Goal: Information Seeking & Learning: Learn about a topic

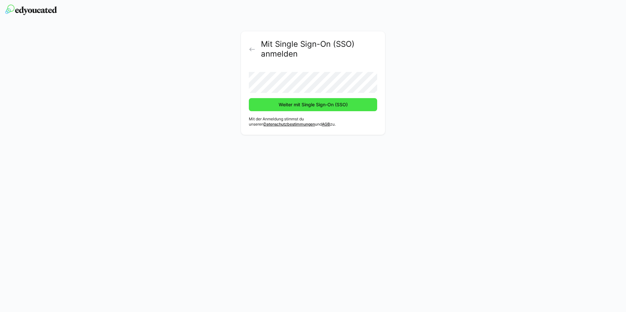
click at [301, 107] on span "Weiter mit Single Sign-On (SSO)" at bounding box center [312, 104] width 71 height 7
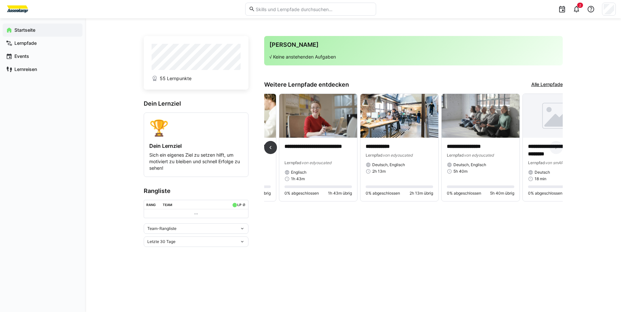
scroll to position [0, 673]
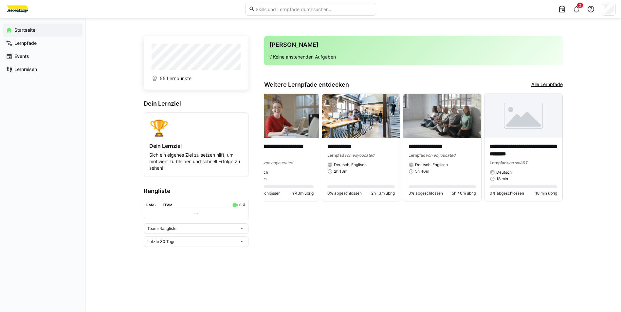
click at [554, 85] on link "Alle Lernpfade" at bounding box center [546, 84] width 31 height 7
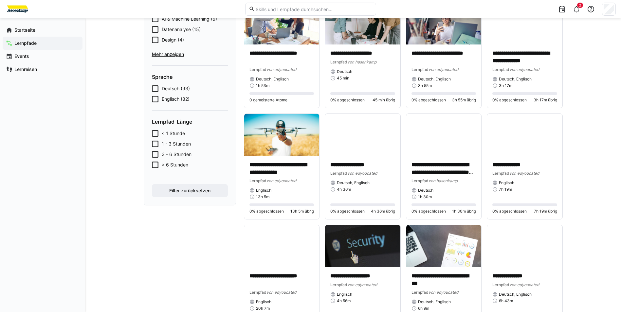
scroll to position [85, 0]
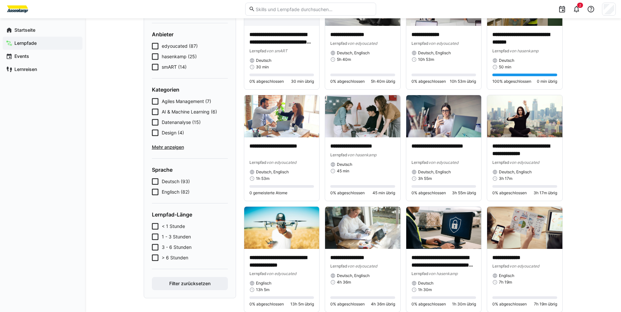
click at [173, 146] on span "Mehr anzeigen" at bounding box center [190, 147] width 76 height 7
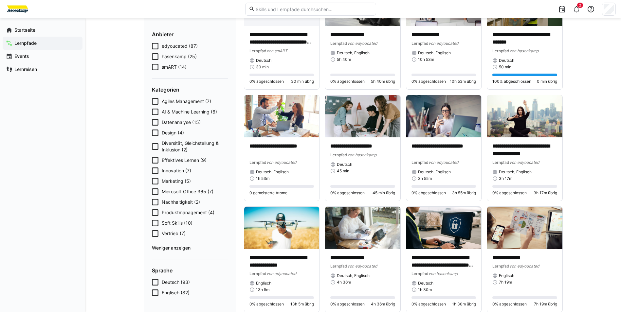
click at [154, 233] on icon at bounding box center [155, 233] width 7 height 7
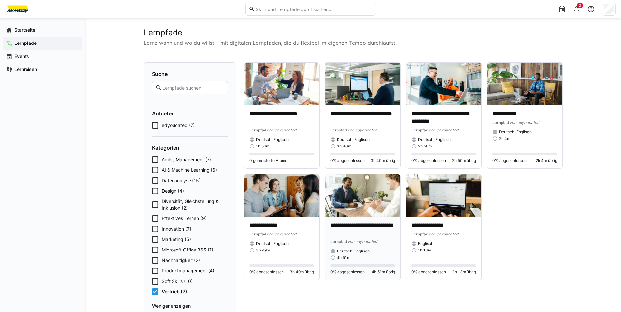
scroll to position [0, 0]
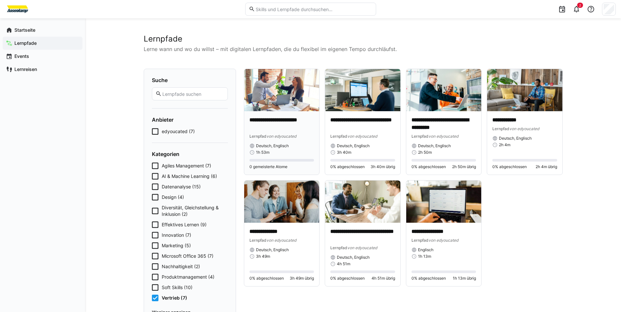
click at [279, 83] on img at bounding box center [281, 90] width 75 height 42
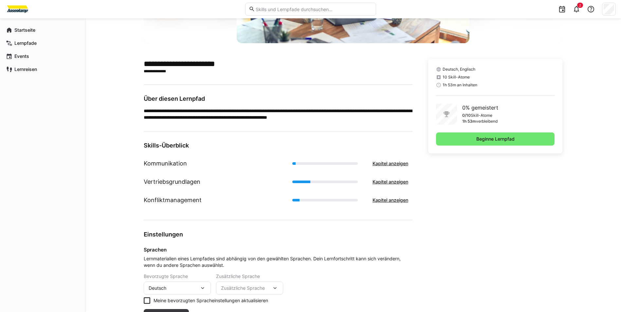
scroll to position [115, 0]
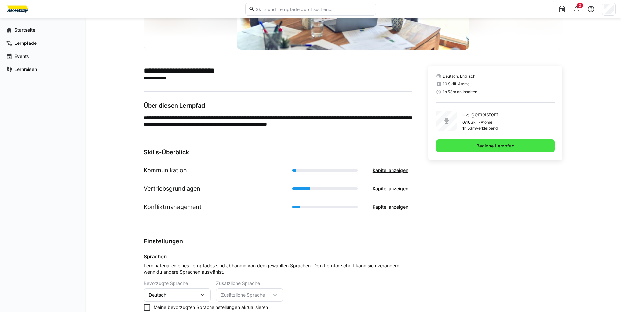
click at [486, 146] on span "Beginne Lernpfad" at bounding box center [495, 146] width 40 height 7
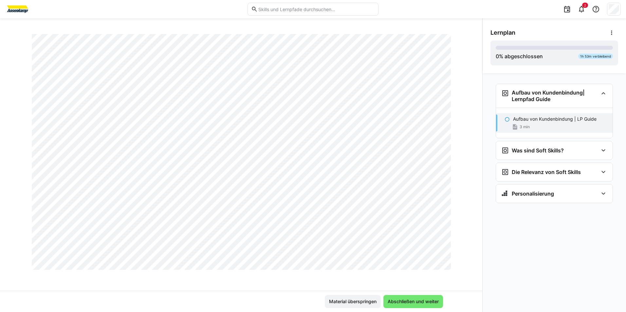
scroll to position [375, 0]
click at [424, 297] on span "Abschließen und weiter" at bounding box center [413, 301] width 60 height 13
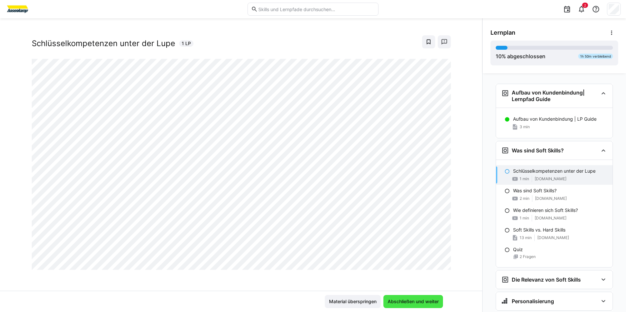
scroll to position [11, 0]
click at [429, 300] on span "Abschließen und weiter" at bounding box center [412, 301] width 53 height 7
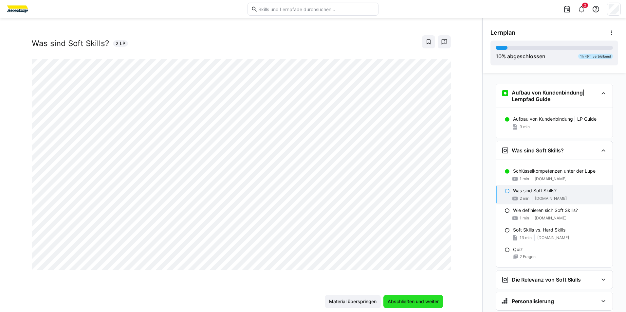
click at [415, 304] on span "Abschließen und weiter" at bounding box center [412, 301] width 53 height 7
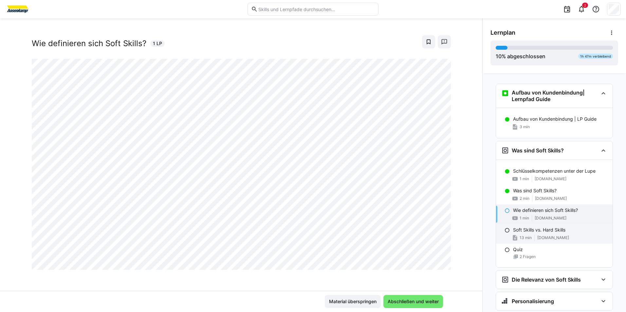
scroll to position [19, 0]
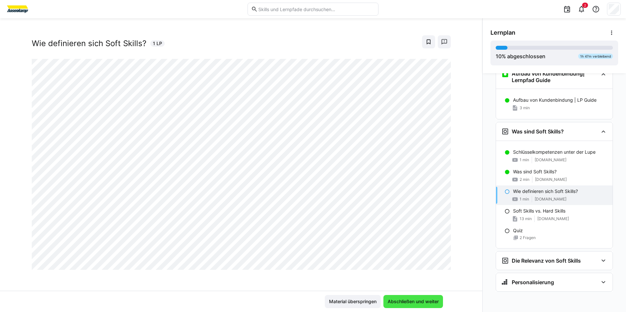
click at [415, 300] on span "Abschließen und weiter" at bounding box center [412, 301] width 53 height 7
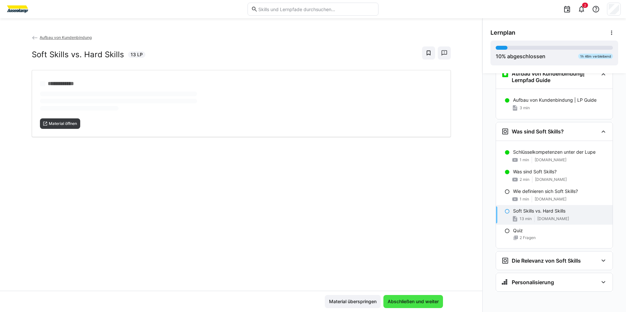
scroll to position [0, 0]
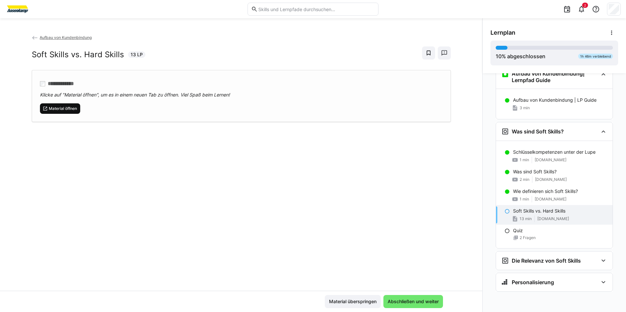
click at [52, 107] on span "Material öffnen" at bounding box center [62, 108] width 29 height 5
click at [410, 301] on span "Abschließen und weiter" at bounding box center [412, 301] width 53 height 7
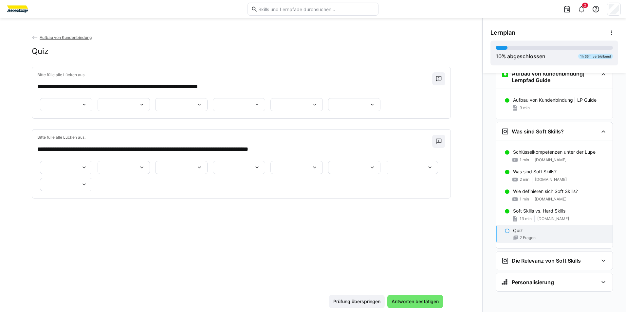
click at [87, 103] on eds-icon at bounding box center [84, 104] width 7 height 7
click at [99, 119] on span "****" at bounding box center [95, 122] width 52 height 14
click at [138, 108] on eds-icon at bounding box center [141, 104] width 7 height 7
click at [111, 153] on span "****" at bounding box center [117, 153] width 52 height 14
click at [186, 111] on div at bounding box center [181, 104] width 52 height 13
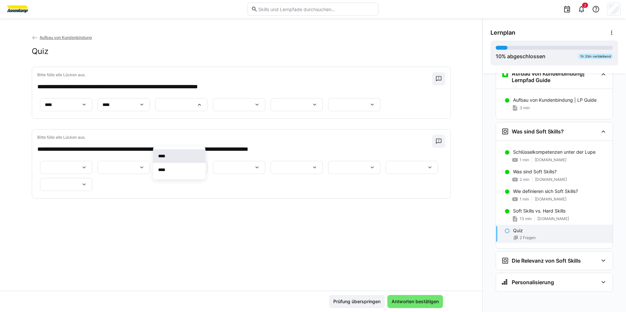
click at [180, 158] on span "****" at bounding box center [179, 156] width 52 height 14
click at [254, 108] on eds-icon at bounding box center [257, 104] width 7 height 7
click at [130, 175] on span "****" at bounding box center [130, 173] width 52 height 14
click at [311, 108] on eds-icon at bounding box center [314, 104] width 7 height 7
click at [115, 186] on span "****" at bounding box center [110, 190] width 52 height 14
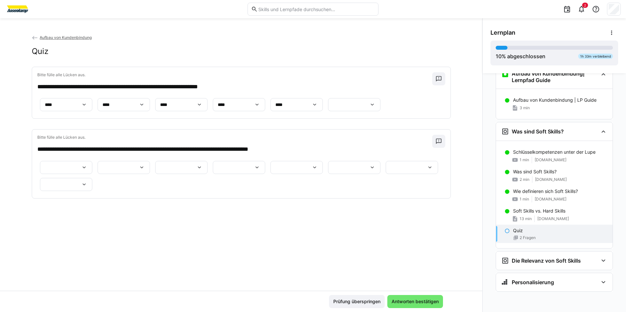
click at [369, 108] on eds-icon at bounding box center [372, 104] width 7 height 7
click at [110, 207] on span "****" at bounding box center [110, 207] width 52 height 14
click at [87, 164] on eds-icon at bounding box center [84, 167] width 7 height 7
click at [145, 164] on eds-icon at bounding box center [141, 167] width 7 height 7
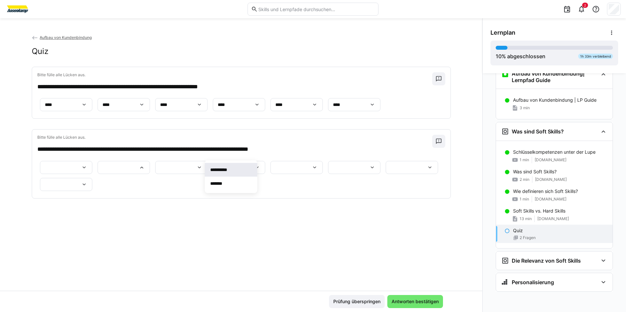
click at [235, 167] on span "**********" at bounding box center [231, 170] width 52 height 14
click at [92, 161] on div at bounding box center [66, 167] width 52 height 13
click at [106, 184] on span "*******" at bounding box center [102, 184] width 52 height 14
click at [196, 169] on eds-icon at bounding box center [199, 167] width 7 height 7
click at [88, 201] on span "******" at bounding box center [92, 201] width 52 height 14
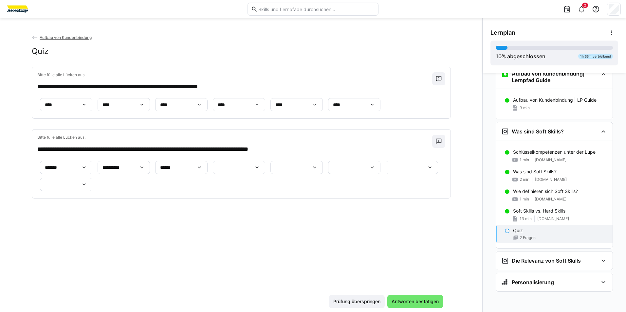
click at [254, 171] on eds-icon at bounding box center [257, 167] width 7 height 7
click at [91, 217] on p "**********" at bounding box center [86, 217] width 28 height 7
click at [311, 171] on eds-icon at bounding box center [314, 167] width 7 height 7
click at [97, 219] on span "******" at bounding box center [93, 221] width 52 height 14
click at [369, 171] on eds-icon at bounding box center [372, 167] width 7 height 7
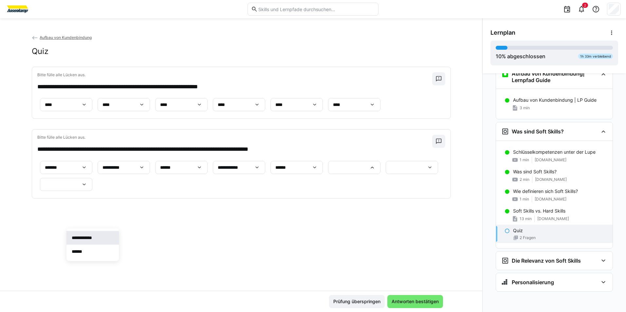
click at [101, 236] on span "**********" at bounding box center [92, 238] width 52 height 14
click at [426, 171] on eds-icon at bounding box center [429, 167] width 7 height 7
click at [95, 266] on p "**********" at bounding box center [86, 268] width 28 height 7
click at [87, 188] on eds-icon at bounding box center [84, 184] width 7 height 7
click at [96, 268] on span "******" at bounding box center [92, 272] width 52 height 14
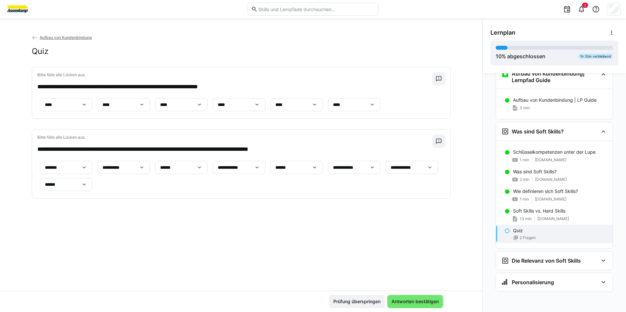
click at [237, 280] on div "**********" at bounding box center [241, 162] width 482 height 257
click at [423, 301] on span "Antworten bestätigen" at bounding box center [414, 301] width 49 height 7
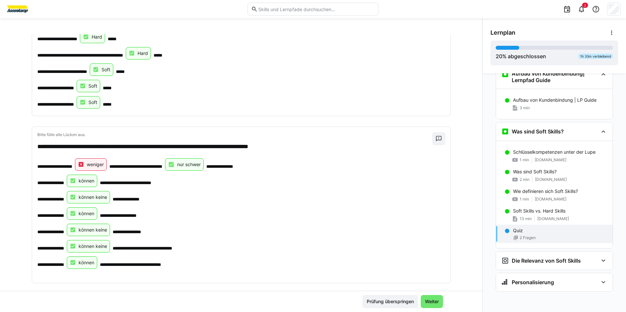
scroll to position [199, 0]
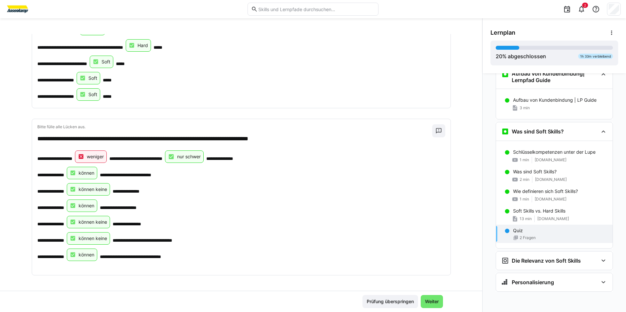
click at [87, 157] on div "weniger" at bounding box center [91, 157] width 32 height 12
click at [434, 301] on span "Weiter" at bounding box center [432, 301] width 16 height 7
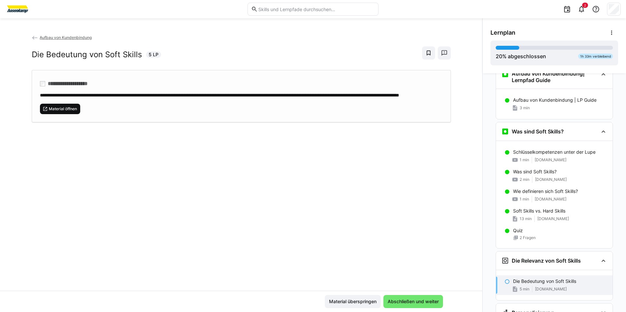
click at [61, 111] on span "Material öffnen" at bounding box center [60, 109] width 41 height 10
click at [422, 300] on span "Abschließen und weiter" at bounding box center [412, 301] width 53 height 7
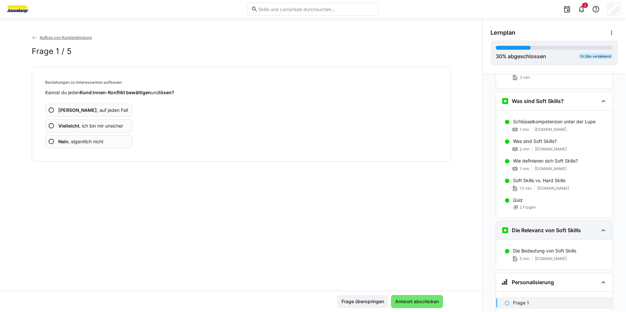
scroll to position [131, 0]
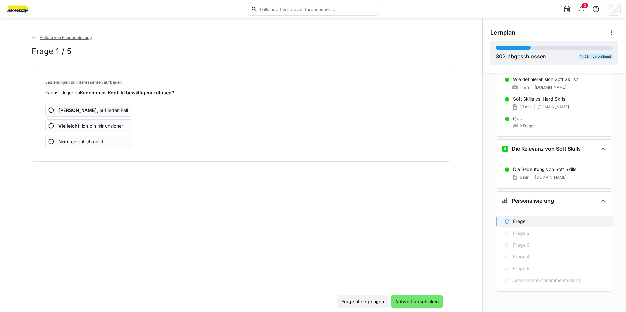
click at [76, 109] on span "Ja , auf jeden Fall" at bounding box center [93, 110] width 70 height 7
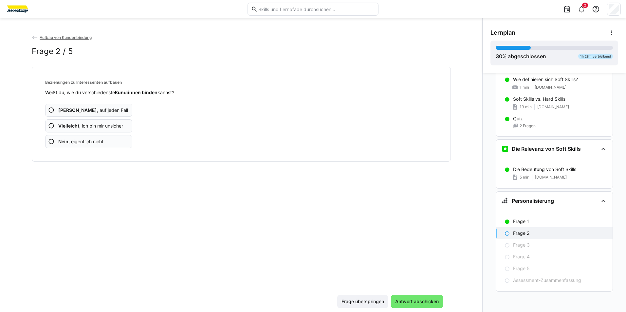
click at [76, 109] on span "Ja , auf jeden Fall" at bounding box center [93, 110] width 70 height 7
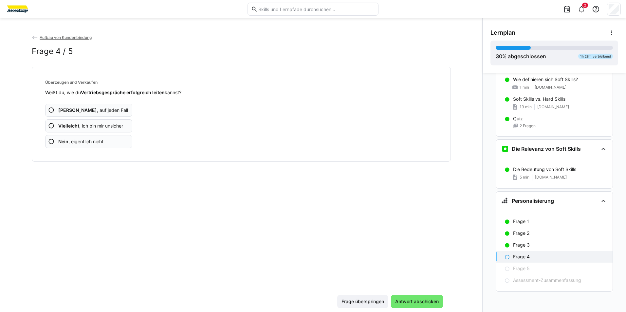
click at [76, 109] on span "Ja , auf jeden Fall" at bounding box center [93, 110] width 70 height 7
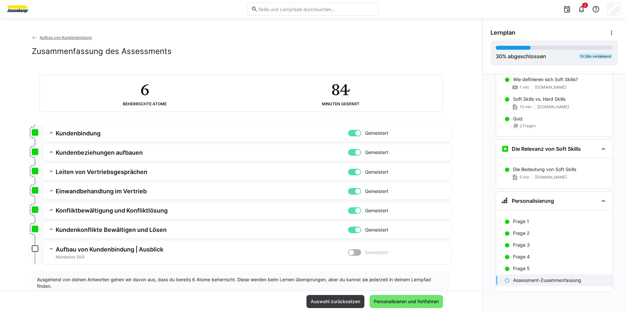
scroll to position [20, 0]
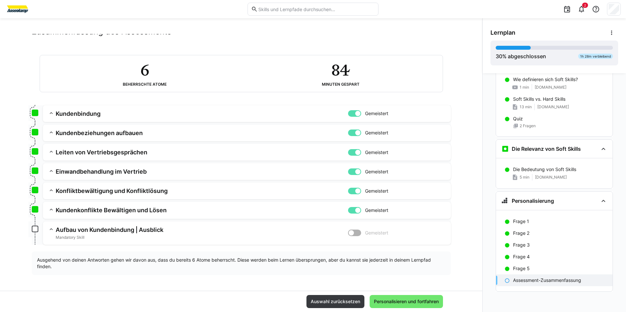
click at [48, 211] on eds-icon at bounding box center [51, 209] width 7 height 7
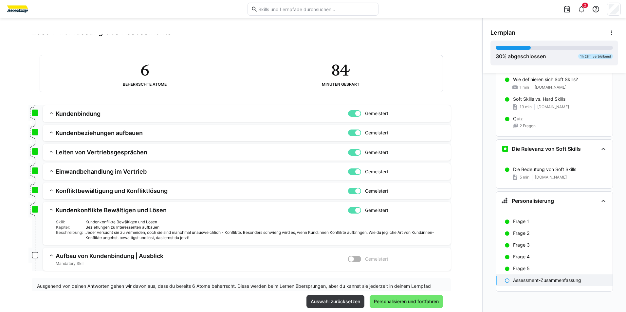
click at [48, 211] on eds-icon at bounding box center [51, 209] width 7 height 7
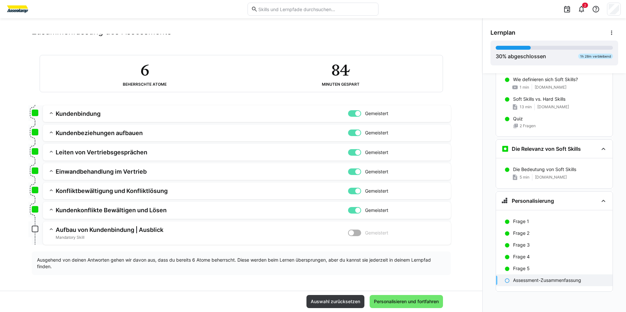
click at [32, 227] on app-box at bounding box center [35, 229] width 7 height 7
click at [49, 229] on eds-icon at bounding box center [51, 229] width 7 height 7
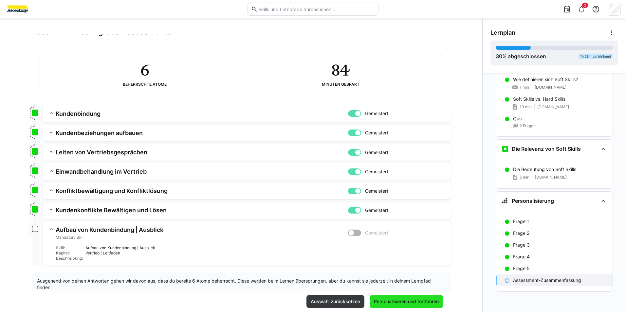
click at [409, 302] on span "Personalisieren und fortfahren" at bounding box center [406, 301] width 67 height 7
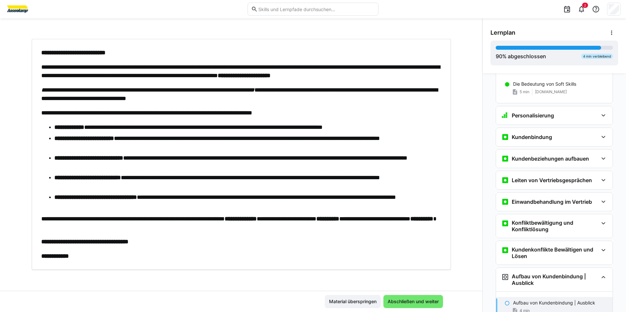
scroll to position [0, 0]
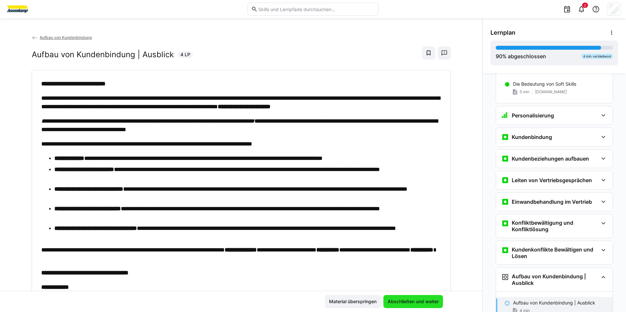
click at [408, 303] on span "Abschließen und weiter" at bounding box center [412, 301] width 53 height 7
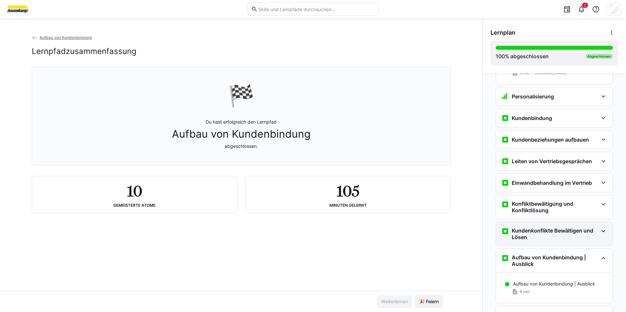
scroll to position [234, 0]
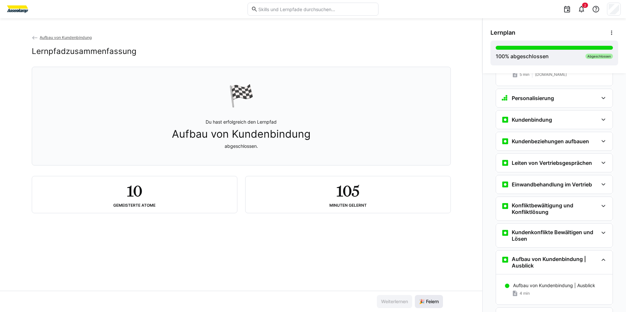
click at [430, 303] on span "🎉 Feiern" at bounding box center [429, 301] width 22 height 7
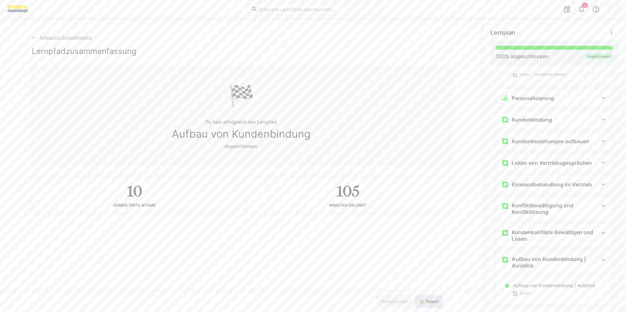
click at [430, 303] on span "🎉 Feiern" at bounding box center [429, 301] width 22 height 7
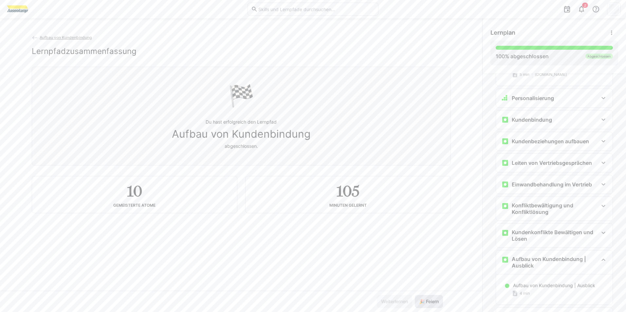
click at [430, 303] on span "🎉 Feiern" at bounding box center [429, 301] width 22 height 7
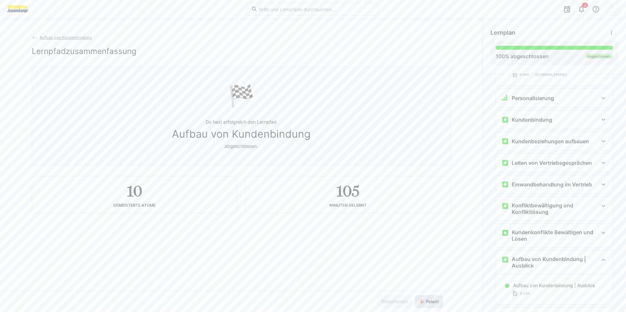
click at [430, 303] on span "🎉 Feiern" at bounding box center [429, 301] width 22 height 7
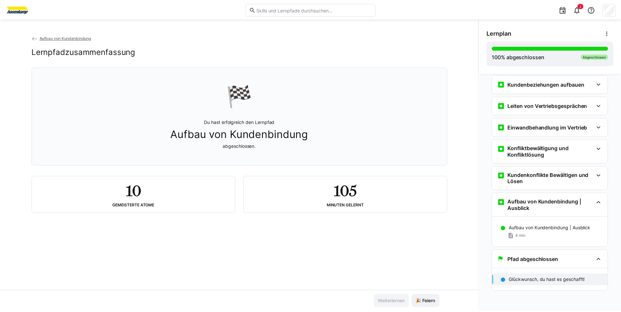
scroll to position [0, 0]
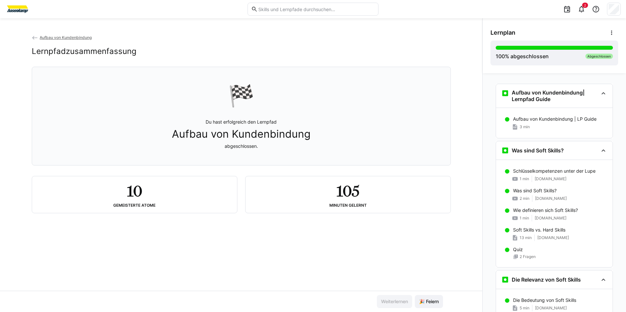
click at [68, 36] on span "Aufbau von Kundenbindung" at bounding box center [66, 37] width 52 height 5
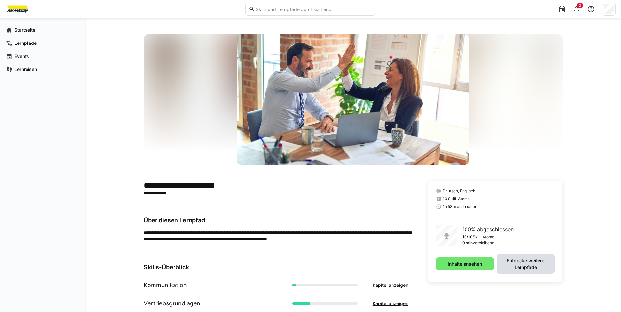
click at [534, 268] on span "Entdecke weitere Lernpfade" at bounding box center [525, 264] width 51 height 13
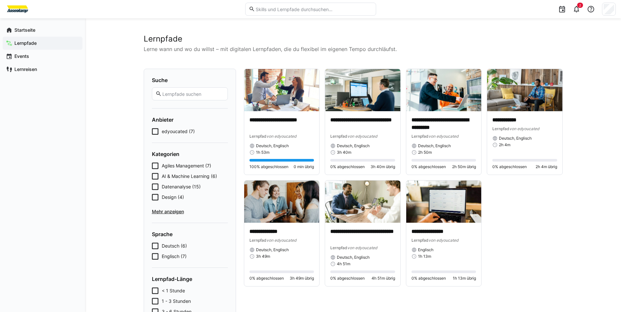
scroll to position [66, 0]
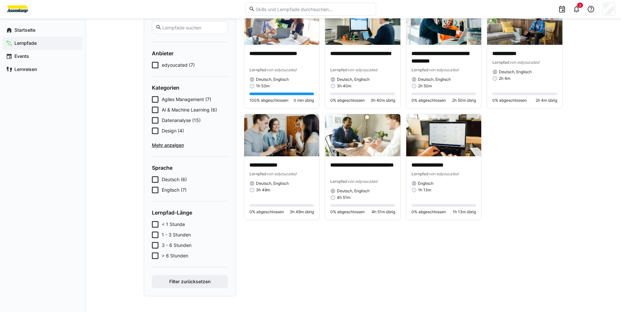
click at [159, 143] on span "Mehr anzeigen" at bounding box center [190, 145] width 76 height 7
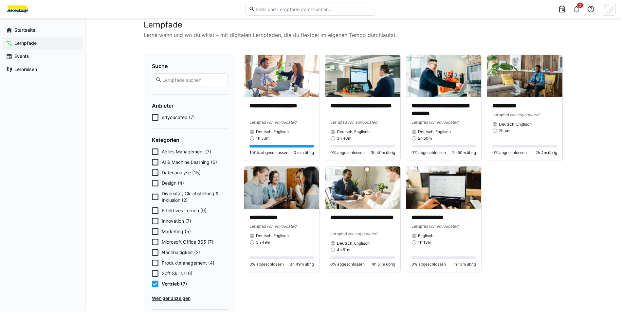
scroll to position [0, 0]
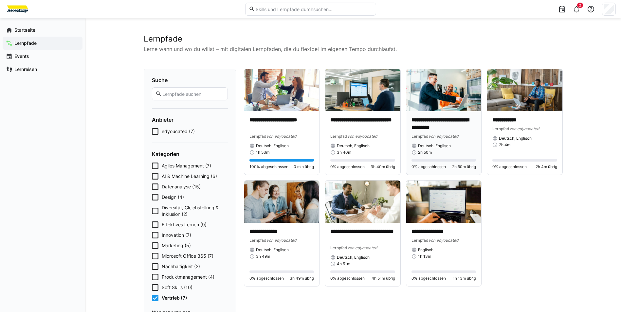
click at [422, 93] on img at bounding box center [443, 90] width 75 height 42
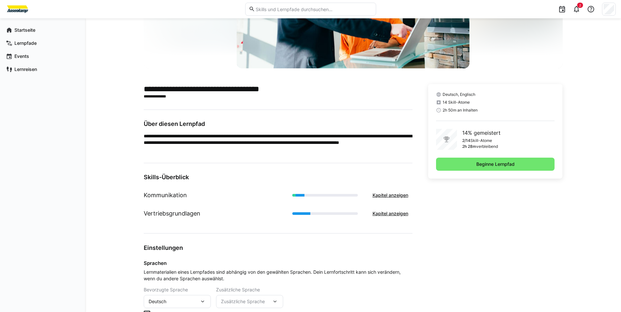
scroll to position [144, 0]
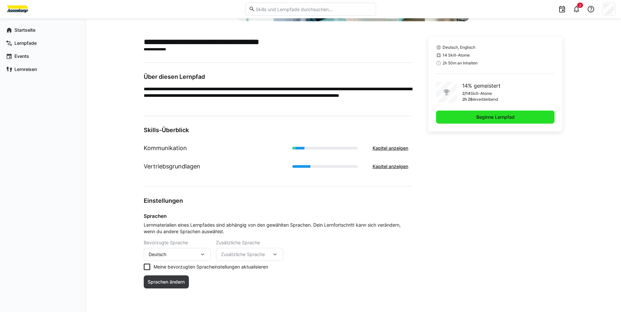
click at [493, 114] on span "Beginne Lernpfad" at bounding box center [495, 117] width 119 height 13
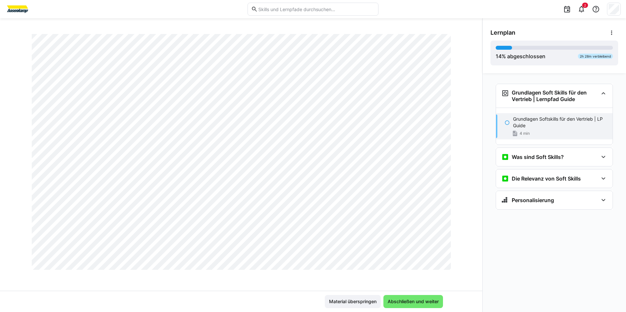
scroll to position [375, 0]
click at [403, 301] on span "Abschließen und weiter" at bounding box center [412, 301] width 53 height 7
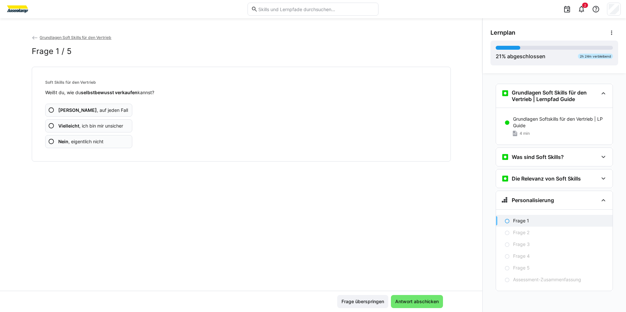
click at [76, 108] on span "Ja , auf jeden Fall" at bounding box center [93, 110] width 70 height 7
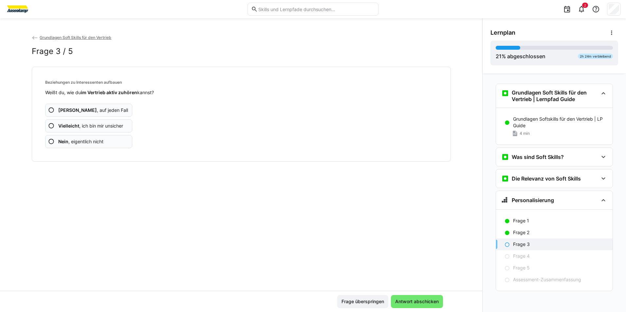
click at [76, 108] on span "Ja , auf jeden Fall" at bounding box center [93, 110] width 70 height 7
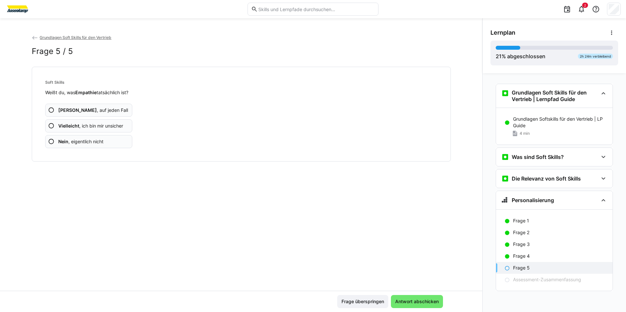
click at [116, 109] on app-assessment-question-radio "Ja , auf jeden Fall" at bounding box center [88, 110] width 87 height 13
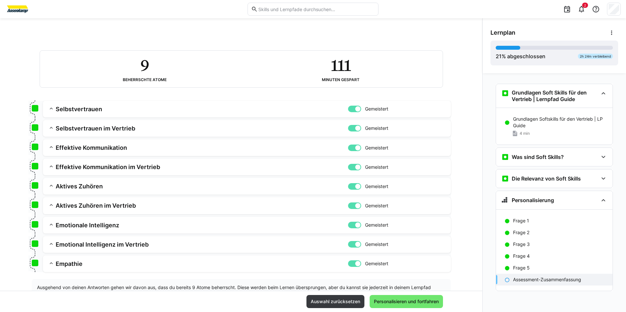
scroll to position [52, 0]
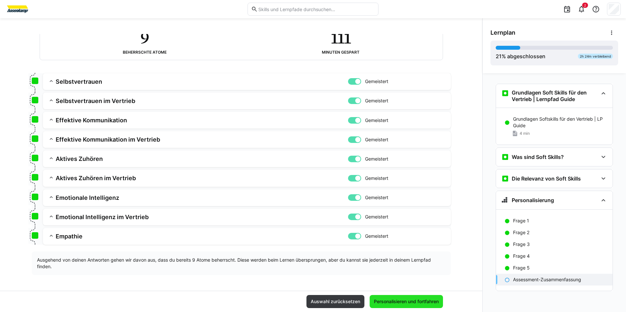
click at [414, 301] on span "Personalisieren und fortfahren" at bounding box center [406, 301] width 67 height 7
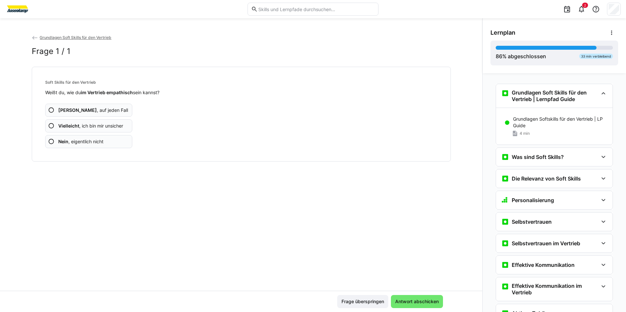
scroll to position [173, 0]
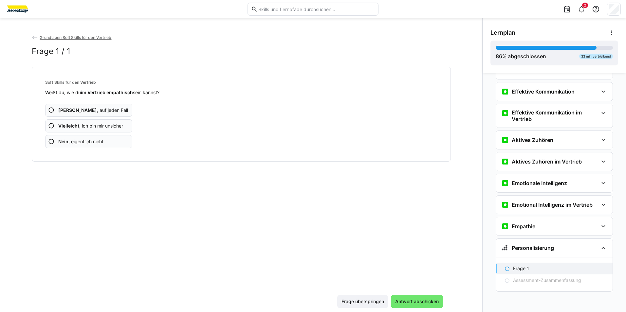
click at [83, 109] on span "Ja , auf jeden Fall" at bounding box center [93, 110] width 70 height 7
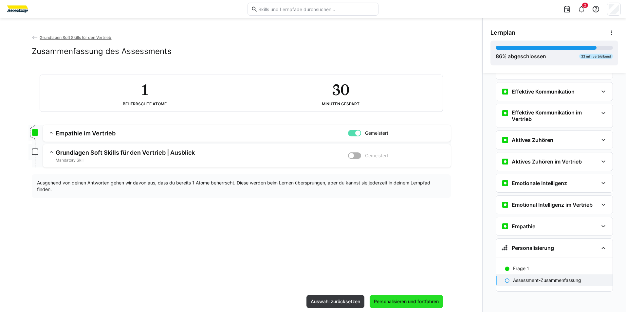
click at [415, 303] on span "Personalisieren und fortfahren" at bounding box center [406, 301] width 67 height 7
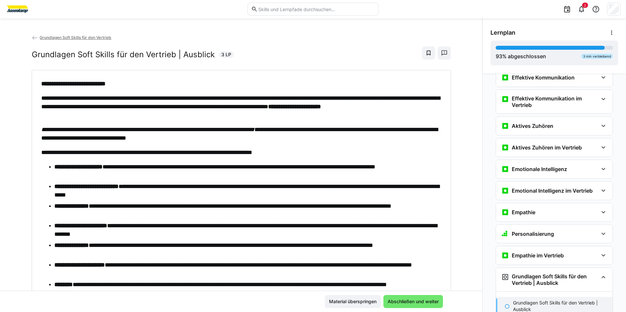
scroll to position [87, 0]
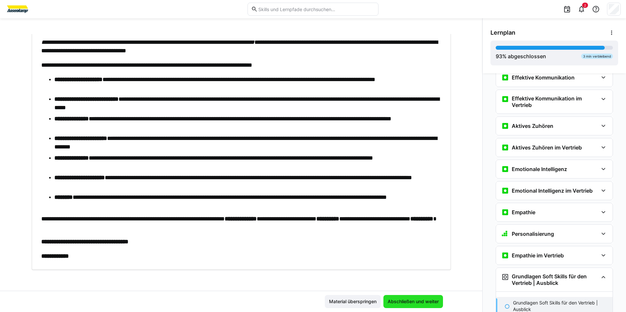
click at [428, 302] on span "Abschließen und weiter" at bounding box center [412, 301] width 53 height 7
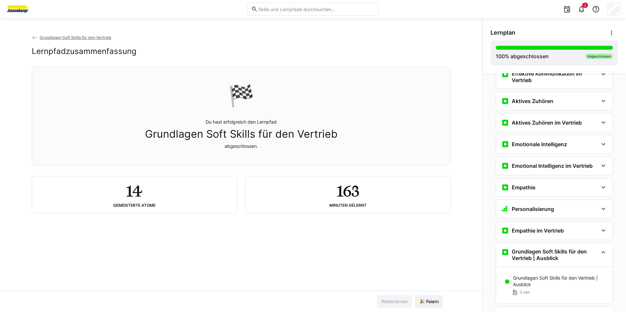
scroll to position [246, 0]
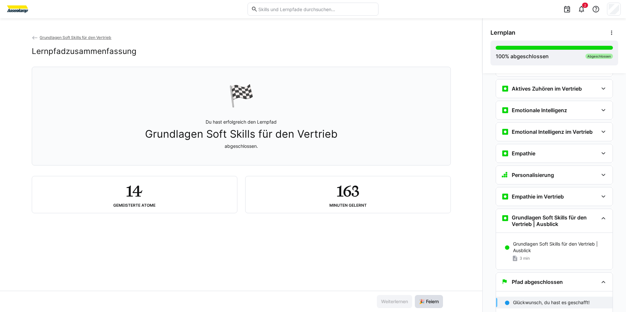
click at [428, 302] on span "🎉 Feiern" at bounding box center [429, 301] width 22 height 7
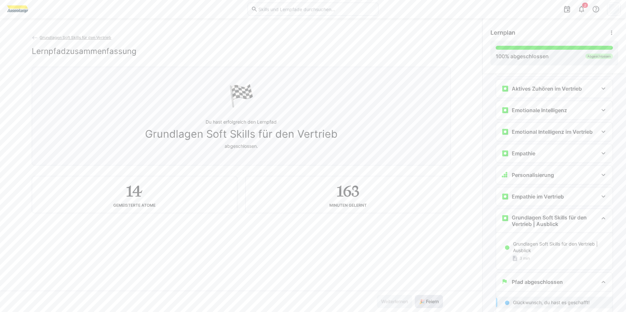
click at [428, 302] on span "🎉 Feiern" at bounding box center [429, 301] width 22 height 7
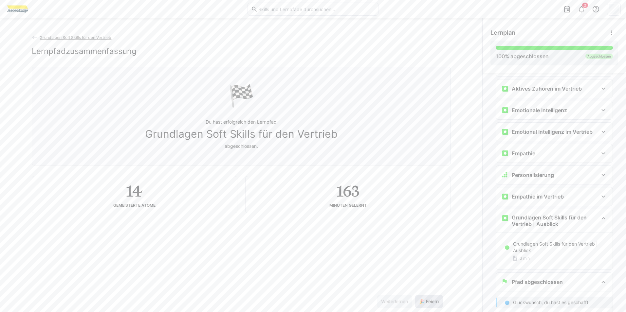
click at [428, 302] on span "🎉 Feiern" at bounding box center [429, 301] width 22 height 7
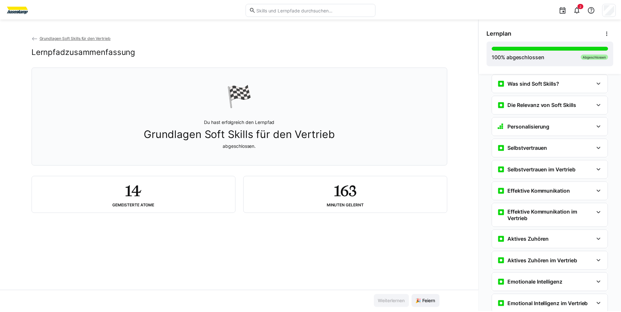
scroll to position [0, 0]
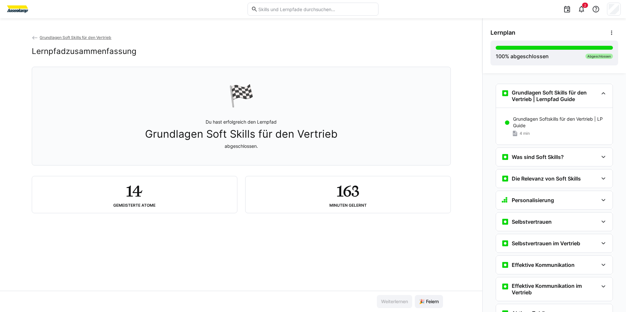
click at [91, 36] on span "Grundlagen Soft Skills für den Vertrieb" at bounding box center [76, 37] width 72 height 5
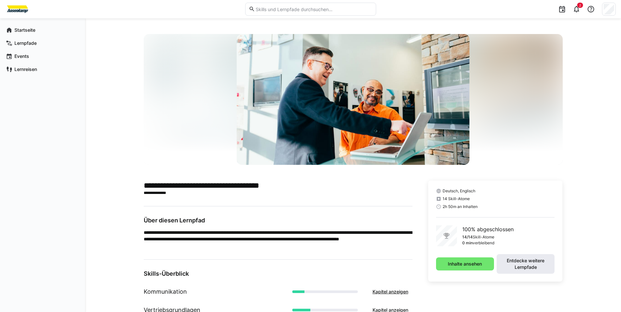
click at [543, 269] on span "Entdecke weitere Lernpfade" at bounding box center [525, 264] width 51 height 13
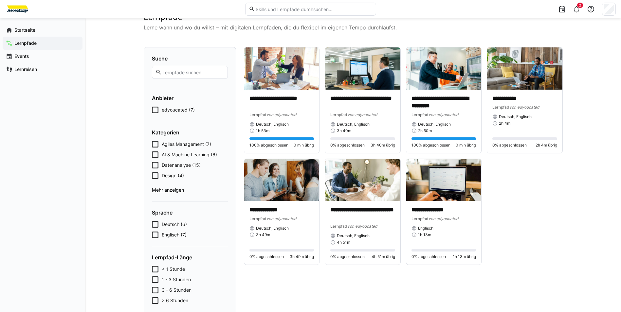
scroll to position [22, 0]
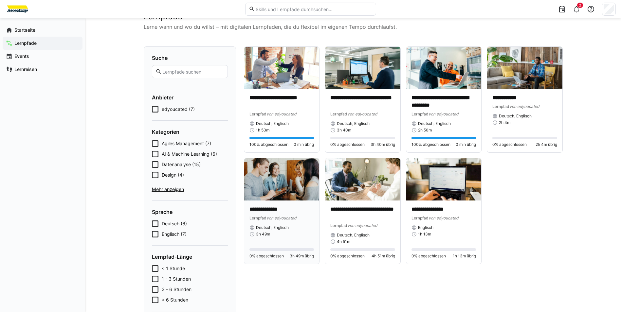
click at [279, 192] on img at bounding box center [281, 179] width 75 height 42
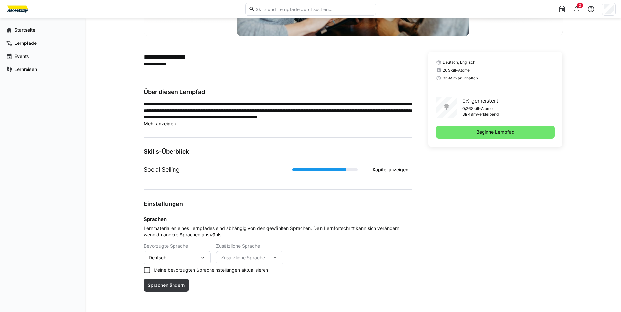
scroll to position [132, 0]
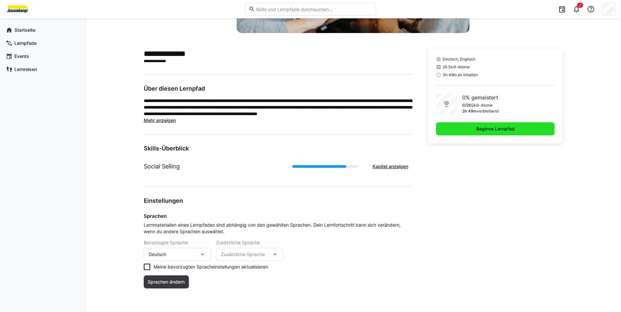
click at [495, 126] on span "Beginne Lernpfad" at bounding box center [495, 129] width 40 height 7
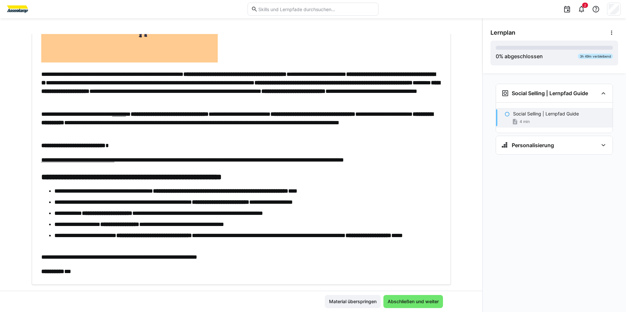
scroll to position [210, 0]
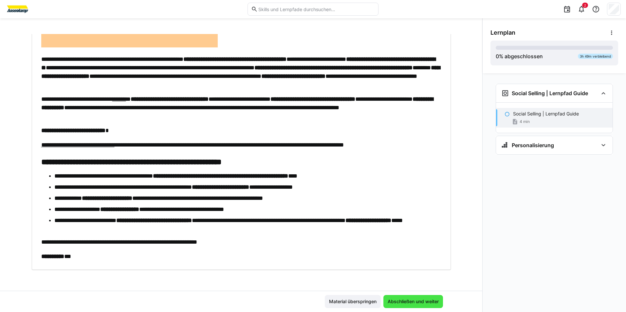
click at [410, 302] on span "Abschließen und weiter" at bounding box center [412, 301] width 53 height 7
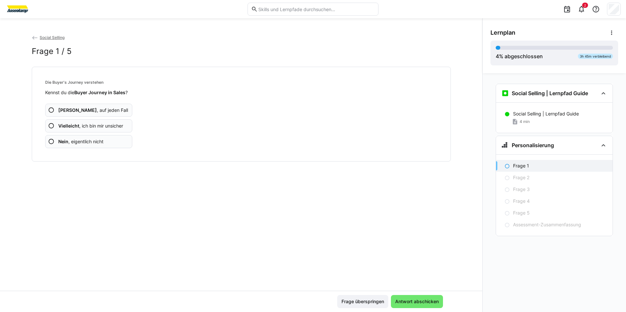
click at [83, 109] on span "Ja , auf jeden Fall" at bounding box center [93, 110] width 70 height 7
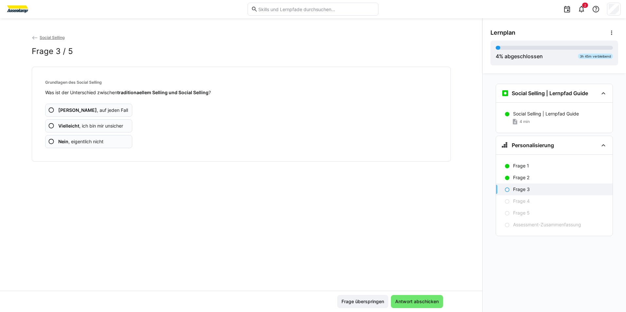
click at [67, 110] on span "Ja , auf jeden Fall" at bounding box center [93, 110] width 70 height 7
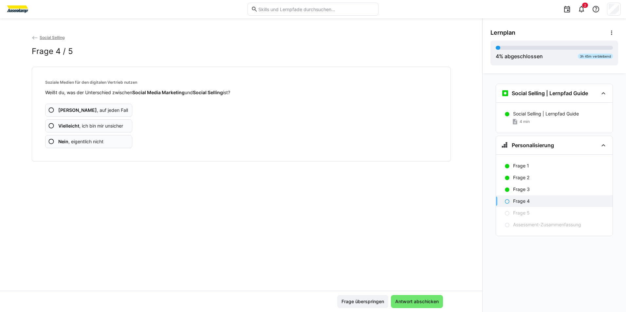
click at [75, 109] on span "Ja , auf jeden Fall" at bounding box center [93, 110] width 70 height 7
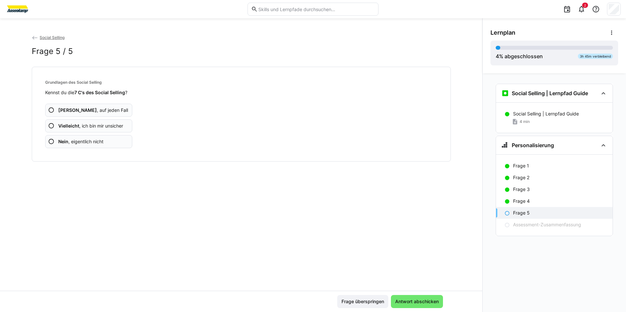
click at [83, 110] on span "Ja , auf jeden Fall" at bounding box center [93, 110] width 70 height 7
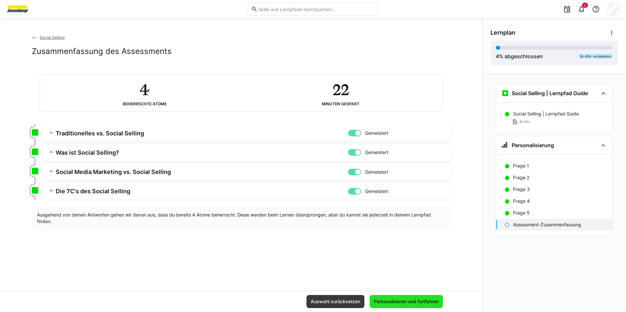
click at [403, 303] on span "Personalisieren und fortfahren" at bounding box center [406, 301] width 67 height 7
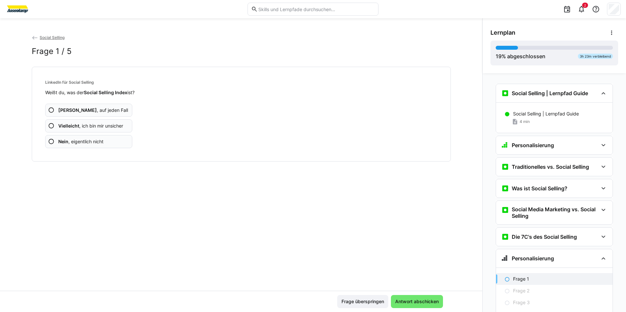
scroll to position [58, 0]
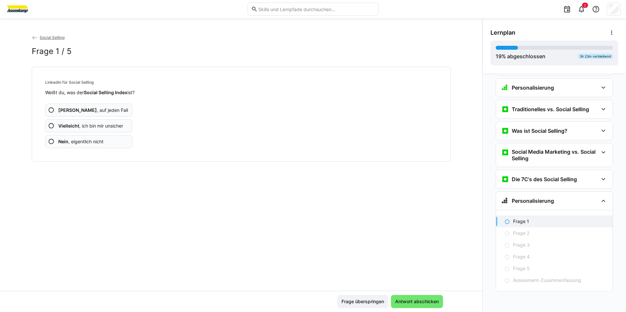
click at [91, 104] on app-assessment-question-radio "Ja , auf jeden Fall" at bounding box center [88, 110] width 87 height 13
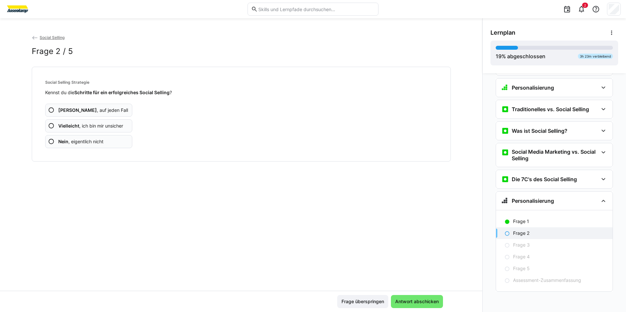
click at [77, 109] on span "Ja , auf jeden Fall" at bounding box center [93, 110] width 70 height 7
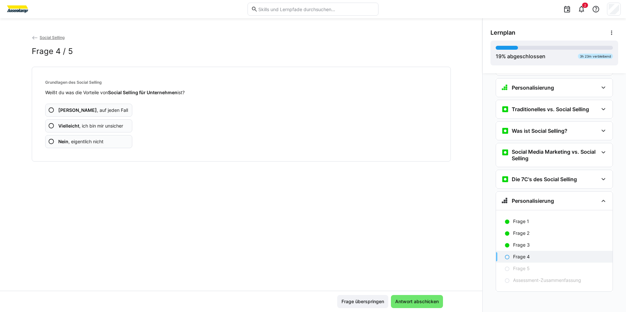
click at [77, 109] on span "Ja , auf jeden Fall" at bounding box center [93, 110] width 70 height 7
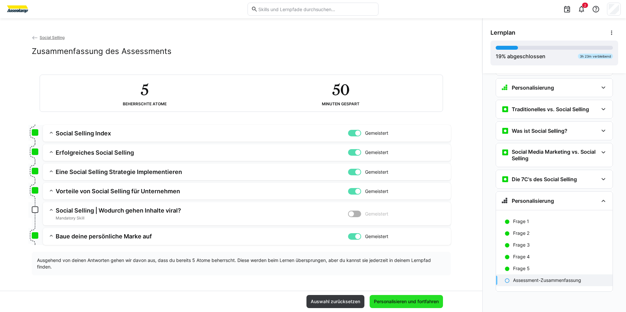
click at [413, 300] on span "Personalisieren und fortfahren" at bounding box center [406, 301] width 67 height 7
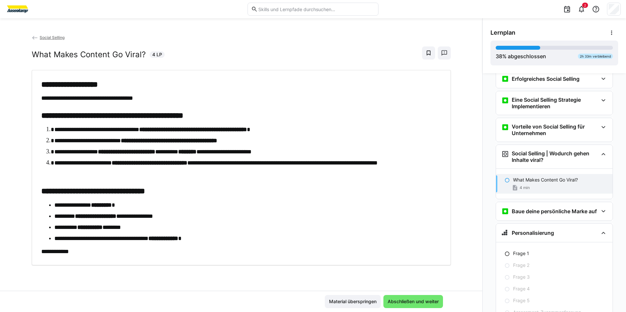
scroll to position [224, 0]
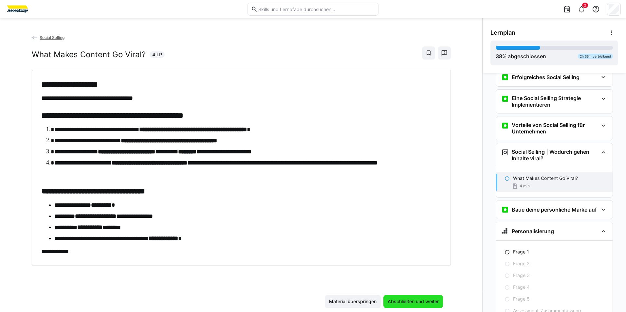
click at [409, 301] on span "Abschließen und weiter" at bounding box center [412, 301] width 53 height 7
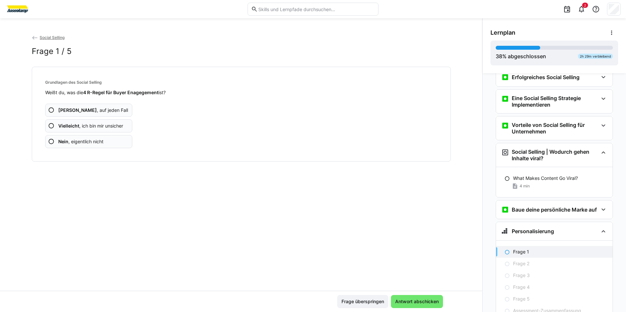
scroll to position [255, 0]
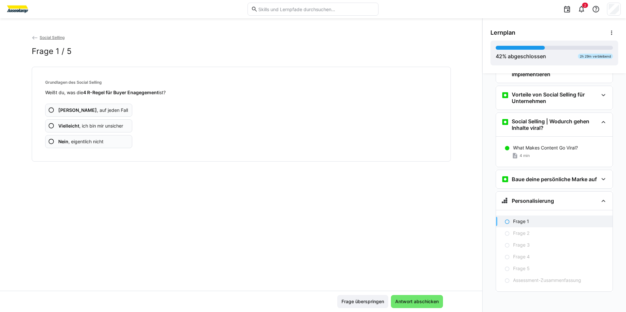
click at [68, 109] on span "Ja , auf jeden Fall" at bounding box center [93, 110] width 70 height 7
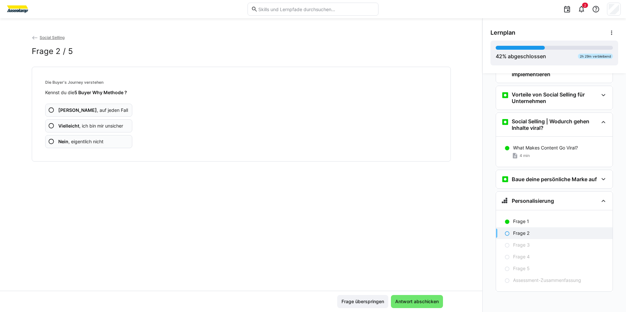
click at [109, 110] on app-assessment-question-radio "Ja , auf jeden Fall" at bounding box center [88, 110] width 87 height 13
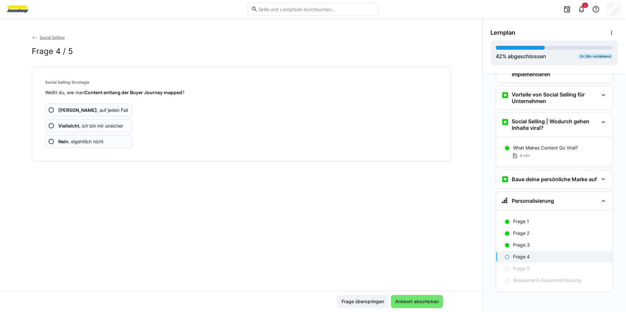
click at [109, 110] on app-assessment-question-radio "Ja , auf jeden Fall" at bounding box center [88, 110] width 87 height 13
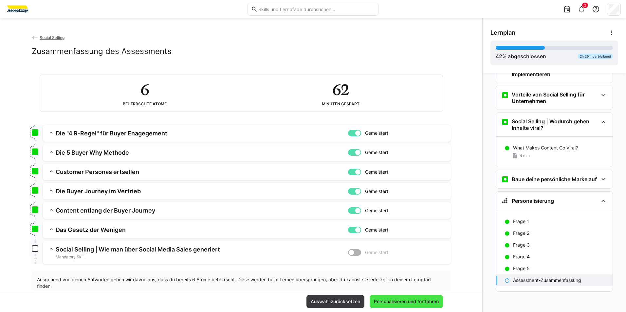
click at [413, 302] on span "Personalisieren und fortfahren" at bounding box center [406, 301] width 67 height 7
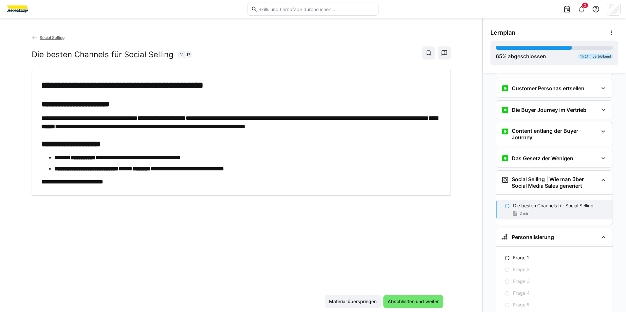
scroll to position [443, 0]
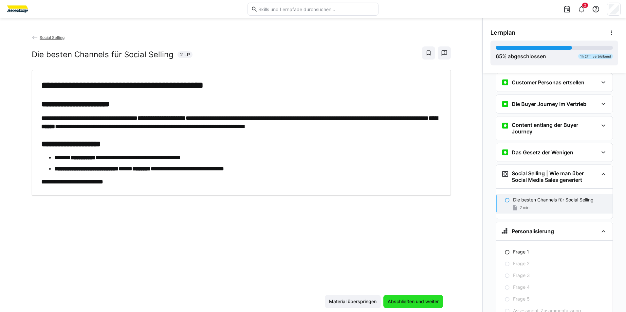
click at [402, 300] on span "Abschließen und weiter" at bounding box center [412, 301] width 53 height 7
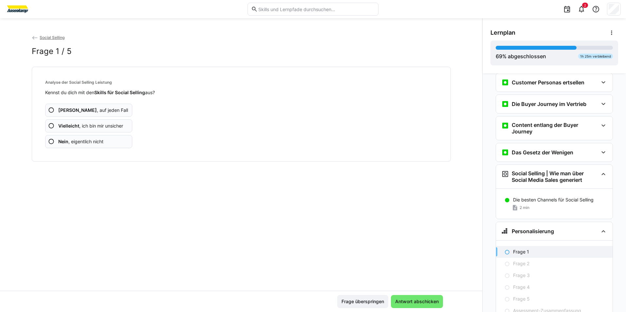
scroll to position [474, 0]
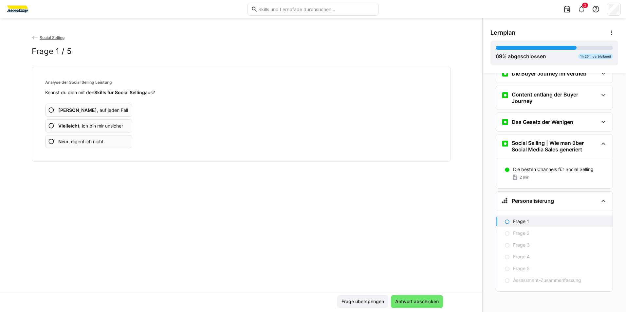
click at [85, 106] on app-assessment-question-radio "Ja , auf jeden Fall" at bounding box center [88, 110] width 87 height 13
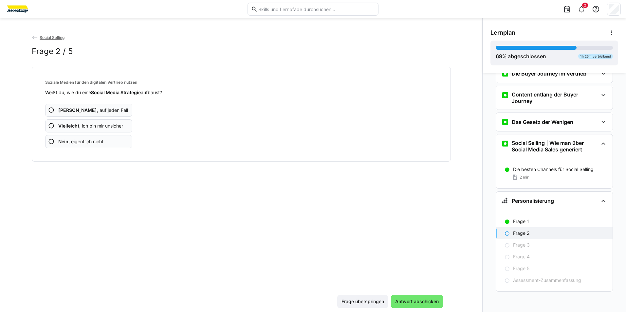
click at [85, 106] on app-assessment-question-radio "Ja , auf jeden Fall" at bounding box center [88, 110] width 87 height 13
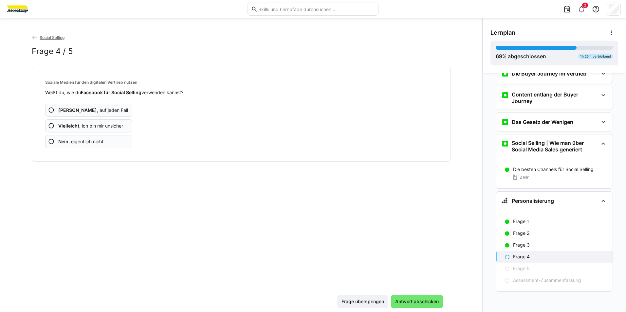
click at [92, 108] on span "Ja , auf jeden Fall" at bounding box center [93, 110] width 70 height 7
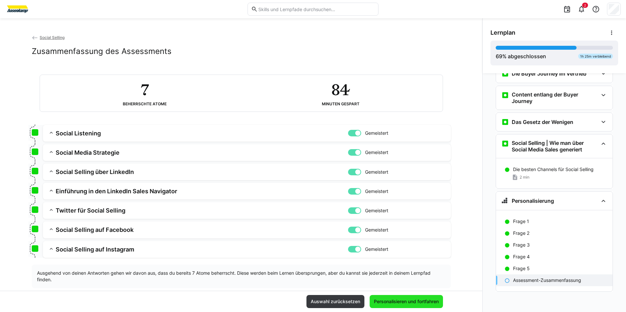
click at [417, 300] on span "Personalisieren und fortfahren" at bounding box center [406, 301] width 67 height 7
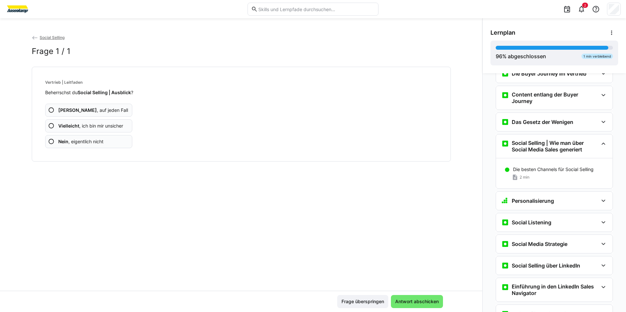
scroll to position [605, 0]
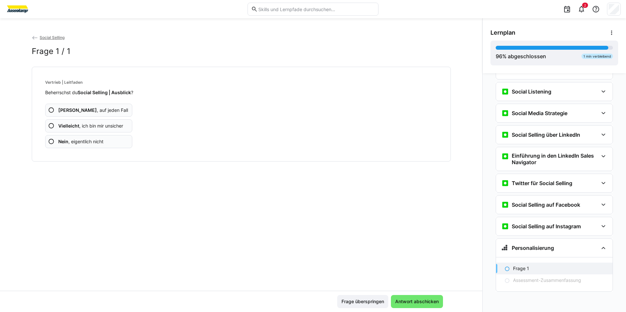
click at [70, 108] on span "Ja , auf jeden Fall" at bounding box center [93, 110] width 70 height 7
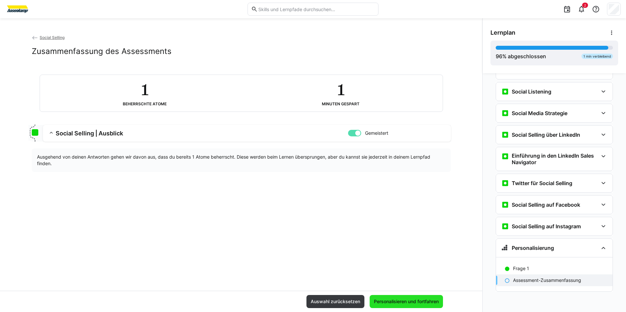
click at [416, 302] on span "Personalisieren und fortfahren" at bounding box center [406, 301] width 67 height 7
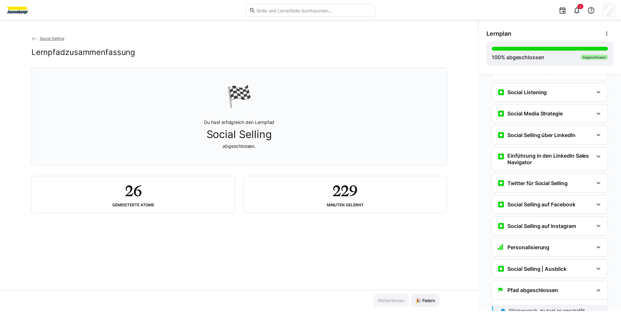
scroll to position [636, 0]
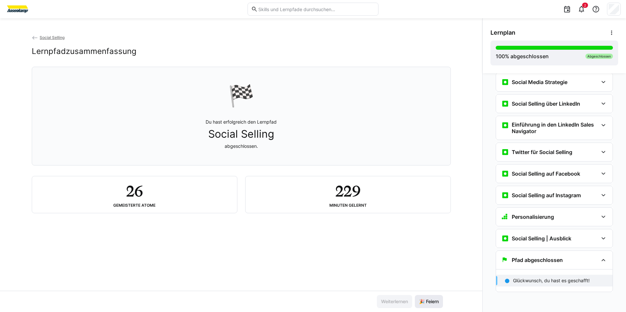
click at [432, 303] on span "🎉 Feiern" at bounding box center [429, 301] width 22 height 7
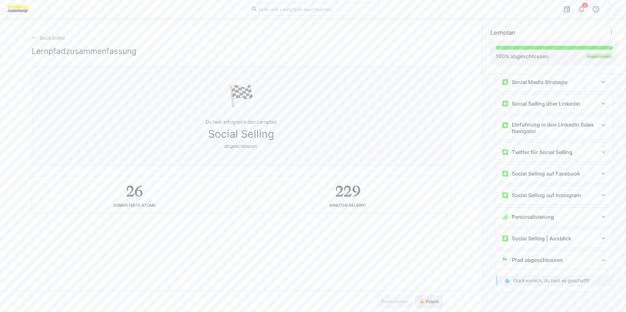
click at [432, 303] on span "🎉 Feiern" at bounding box center [429, 301] width 22 height 7
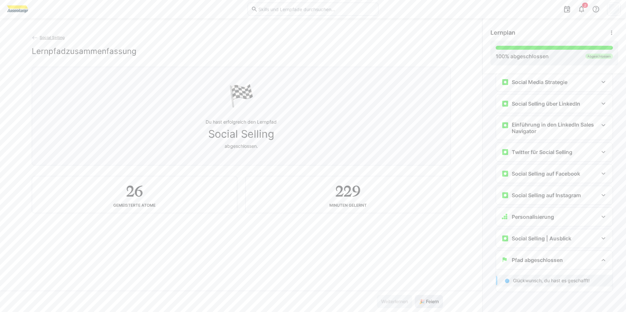
click at [432, 303] on span "🎉 Feiern" at bounding box center [429, 301] width 22 height 7
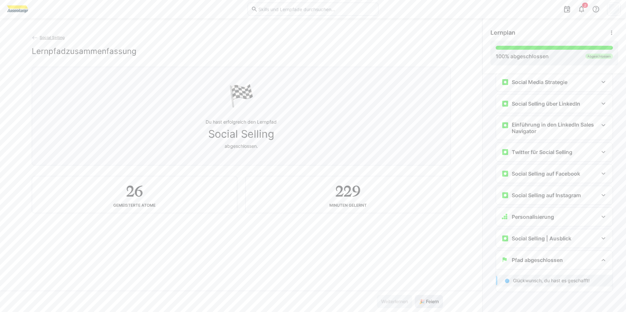
click at [432, 303] on span "🎉 Feiern" at bounding box center [429, 301] width 22 height 7
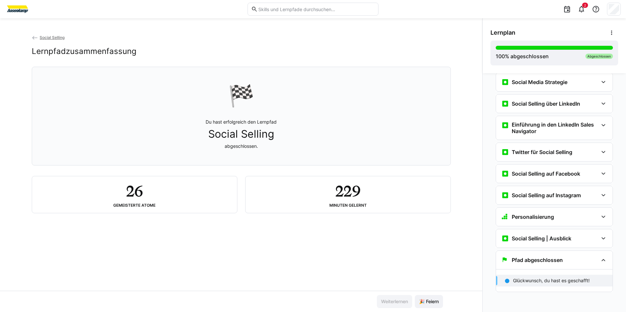
click at [50, 36] on span "Social Selling" at bounding box center [52, 37] width 25 height 5
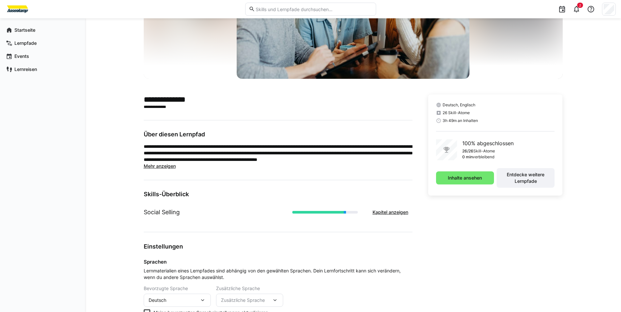
scroll to position [91, 0]
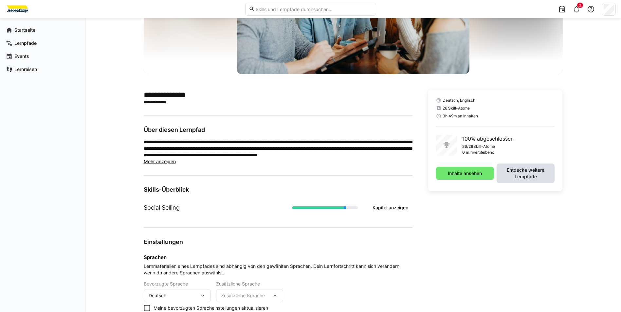
click at [532, 174] on span "Entdecke weitere Lernpfade" at bounding box center [525, 173] width 51 height 13
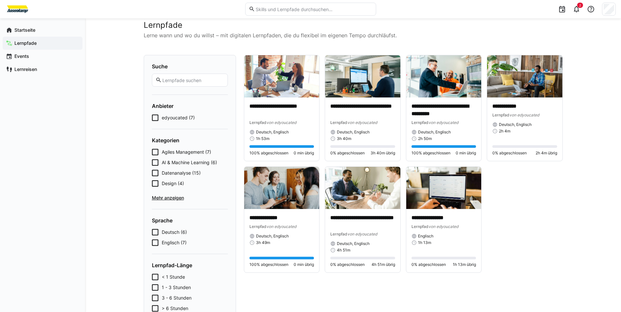
scroll to position [3, 0]
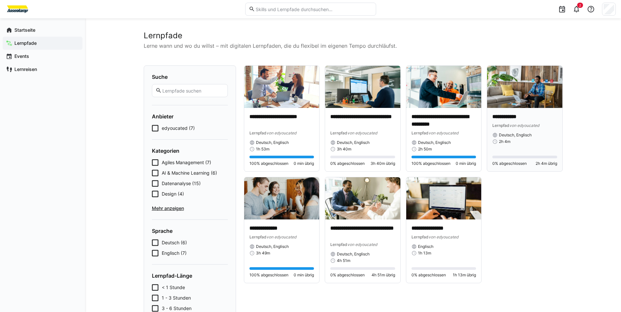
click at [522, 80] on img at bounding box center [524, 87] width 75 height 42
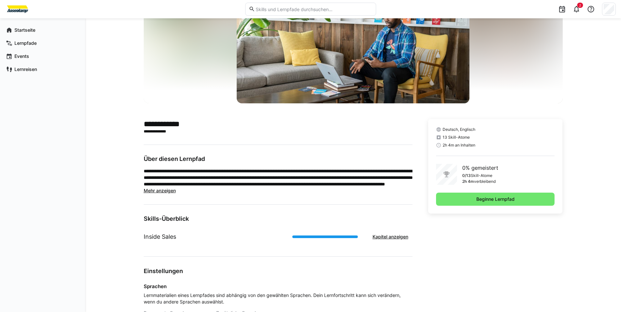
scroll to position [132, 0]
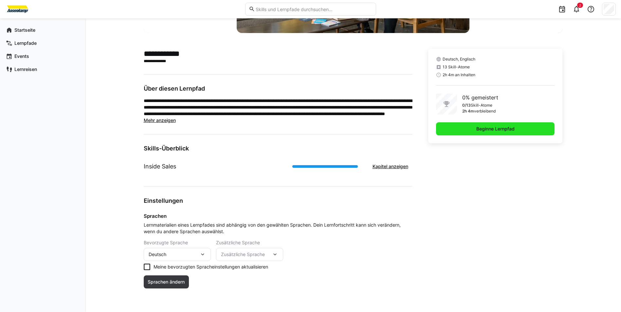
click at [508, 126] on span "Beginne Lernpfad" at bounding box center [495, 129] width 40 height 7
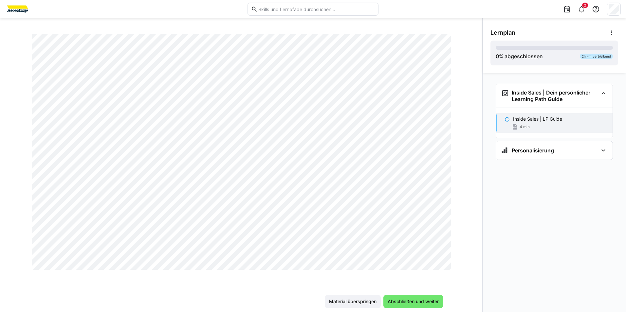
scroll to position [375, 0]
click at [426, 301] on span "Abschließen und weiter" at bounding box center [412, 301] width 53 height 7
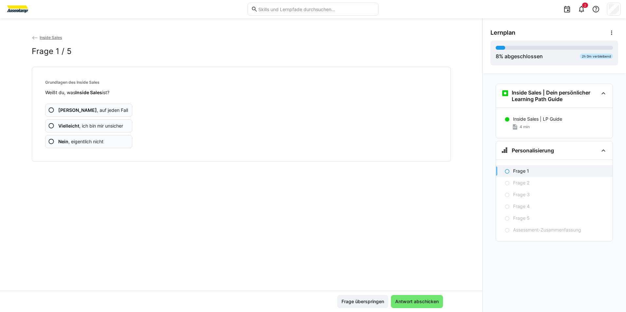
click at [76, 106] on app-assessment-question-radio "Ja , auf jeden Fall" at bounding box center [88, 110] width 87 height 13
click at [112, 111] on app-assessment-question-radio "Ja , auf jeden Fall" at bounding box center [88, 110] width 87 height 13
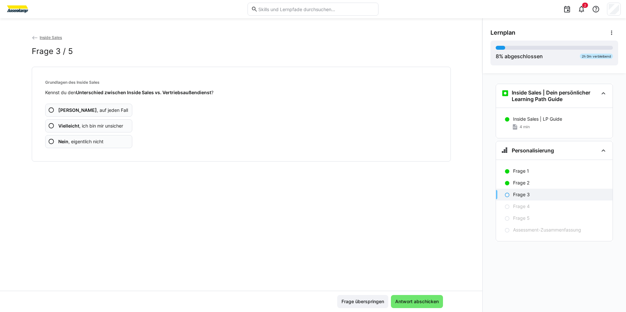
click at [112, 111] on app-assessment-question-radio "Ja , auf jeden Fall" at bounding box center [88, 110] width 87 height 13
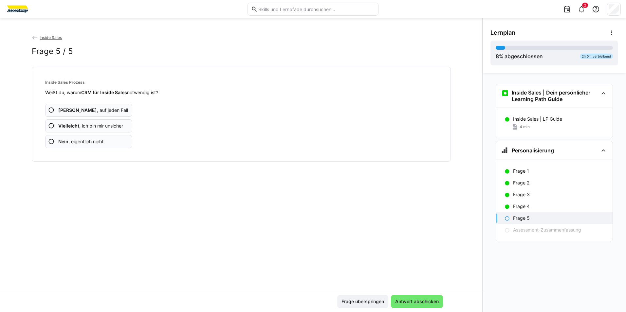
click at [112, 111] on app-assessment-question-radio "Ja , auf jeden Fall" at bounding box center [88, 110] width 87 height 13
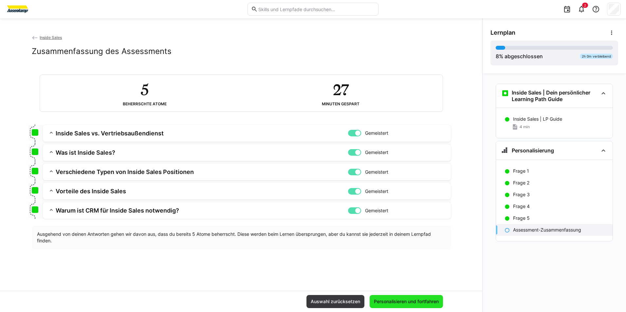
click at [405, 304] on span "Personalisieren und fortfahren" at bounding box center [406, 301] width 67 height 7
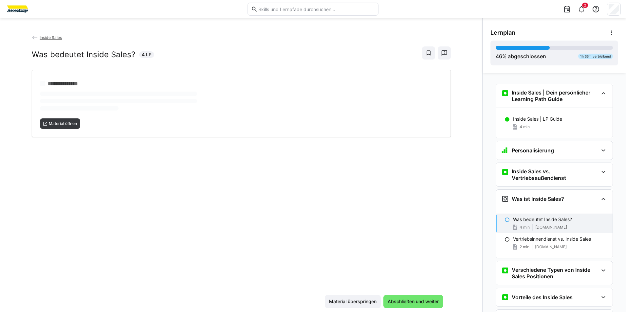
scroll to position [98, 0]
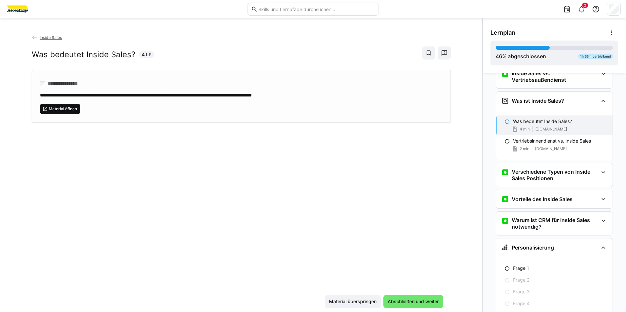
click at [62, 107] on span "Material öffnen" at bounding box center [62, 108] width 29 height 5
click at [424, 303] on span "Abschließen und weiter" at bounding box center [412, 301] width 53 height 7
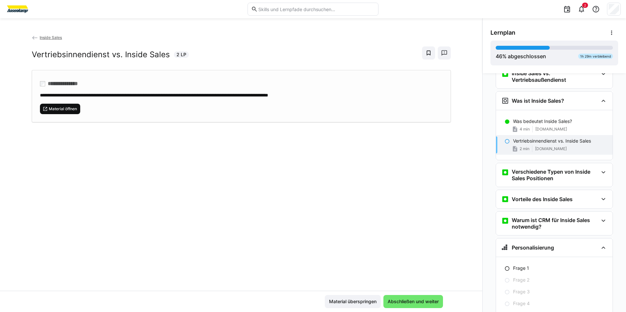
click at [63, 108] on span "Material öffnen" at bounding box center [62, 108] width 29 height 5
click at [410, 300] on span "Abschließen und weiter" at bounding box center [412, 301] width 53 height 7
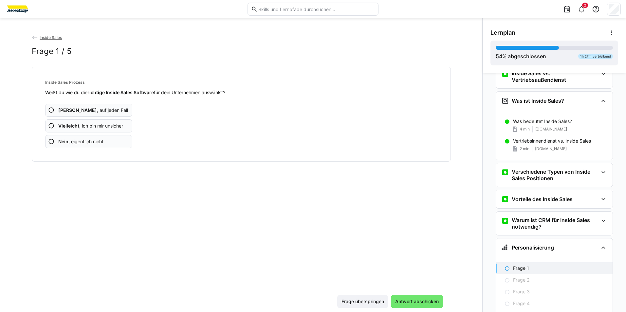
scroll to position [145, 0]
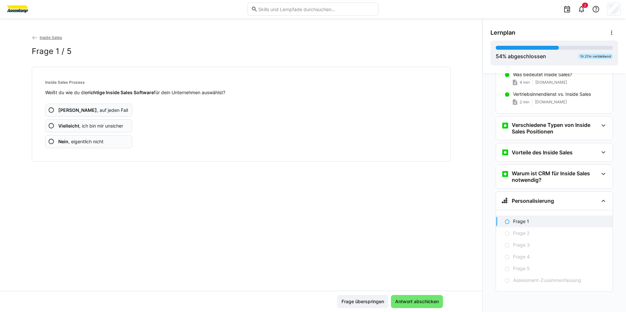
click at [105, 110] on app-assessment-question-radio "Ja , auf jeden Fall" at bounding box center [88, 110] width 87 height 13
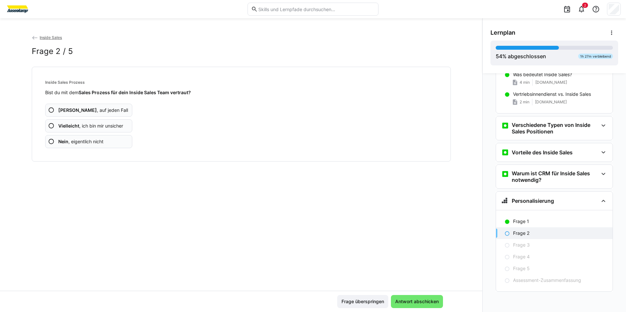
click at [105, 110] on app-assessment-question-radio "Ja , auf jeden Fall" at bounding box center [88, 110] width 87 height 13
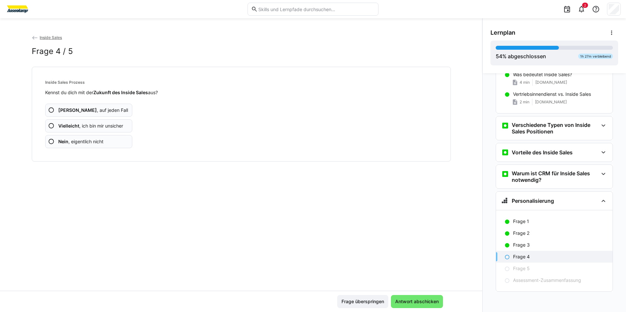
click at [105, 110] on app-assessment-question-radio "Ja , auf jeden Fall" at bounding box center [88, 110] width 87 height 13
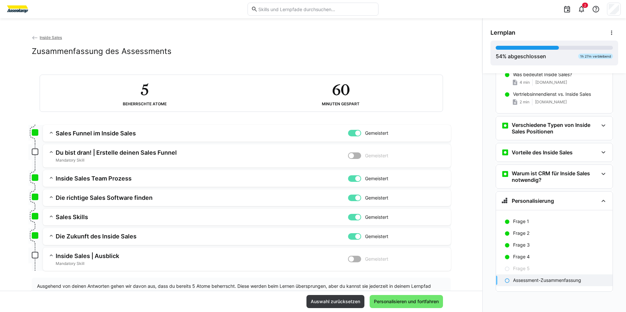
scroll to position [26, 0]
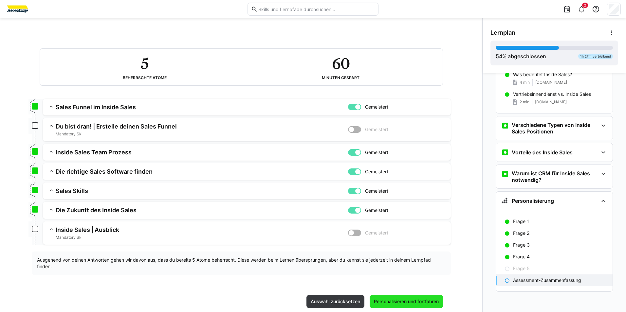
click at [402, 301] on span "Personalisieren und fortfahren" at bounding box center [406, 301] width 67 height 7
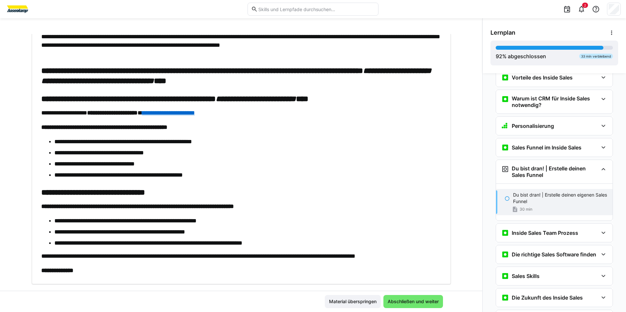
scroll to position [86, 0]
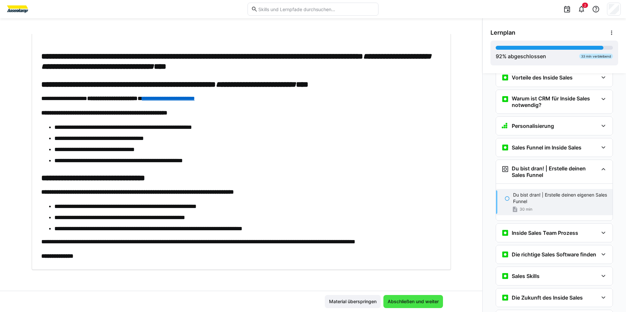
click at [414, 300] on span "Abschließen und weiter" at bounding box center [412, 301] width 53 height 7
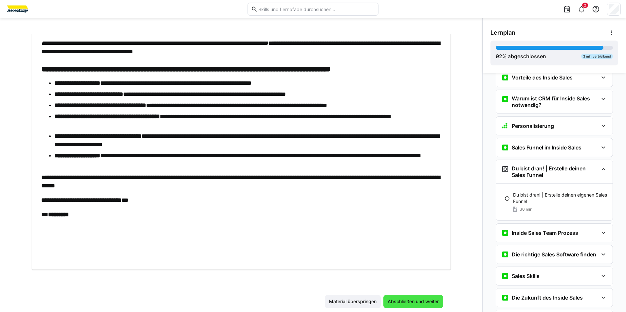
scroll to position [257, 0]
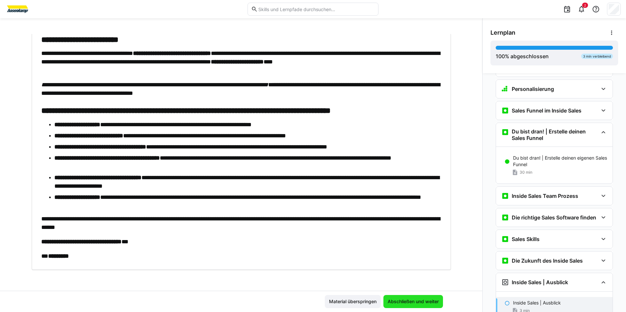
click at [414, 300] on span "Abschließen und weiter" at bounding box center [412, 301] width 53 height 7
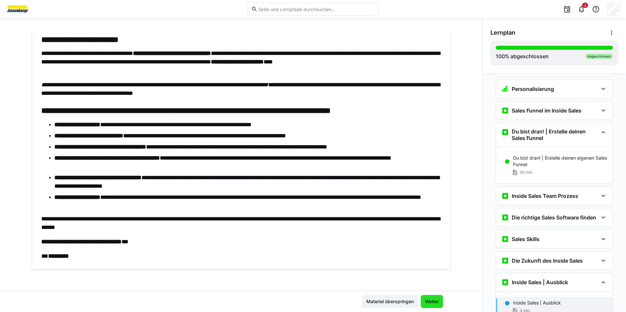
click at [431, 301] on span "Weiter" at bounding box center [432, 301] width 16 height 7
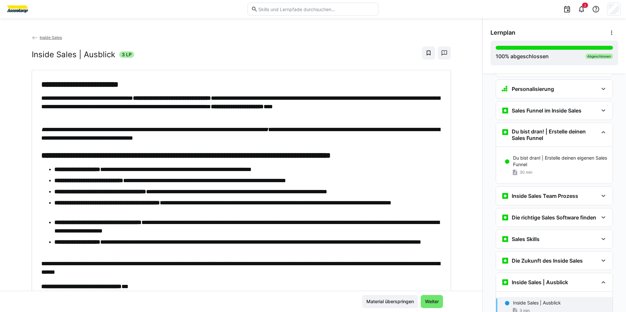
scroll to position [45, 0]
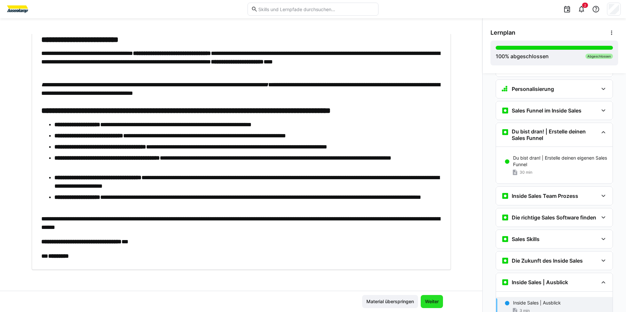
click at [431, 303] on span "Weiter" at bounding box center [432, 301] width 16 height 7
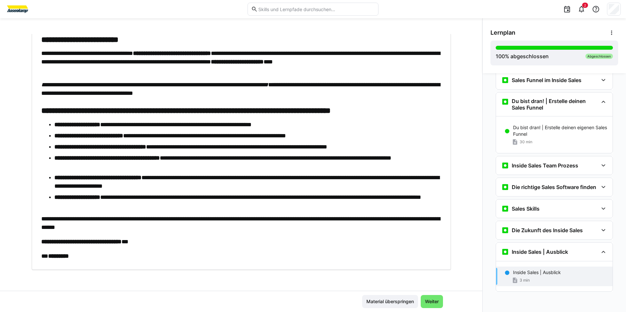
scroll to position [45, 0]
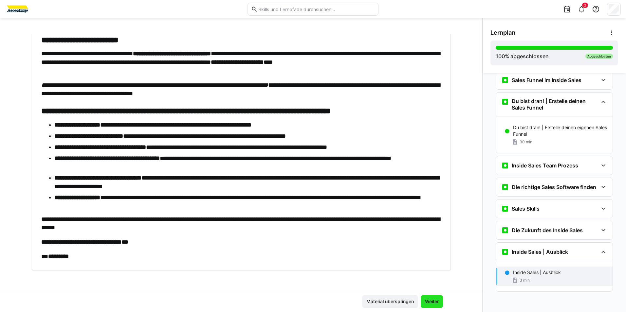
click at [430, 300] on span "Weiter" at bounding box center [432, 301] width 16 height 7
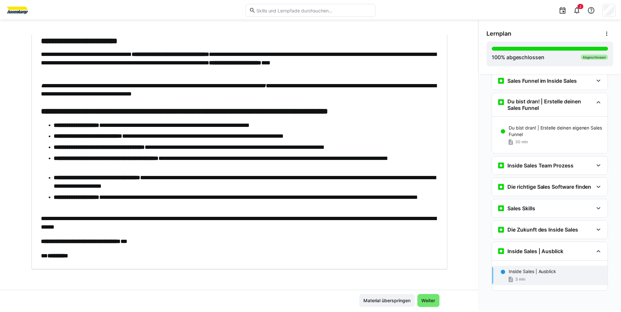
scroll to position [0, 0]
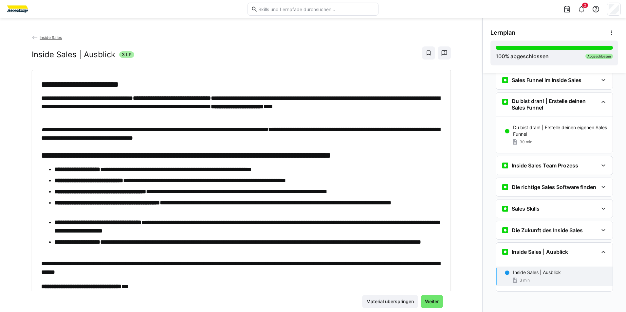
click at [45, 36] on span "Inside Sales" at bounding box center [51, 37] width 22 height 5
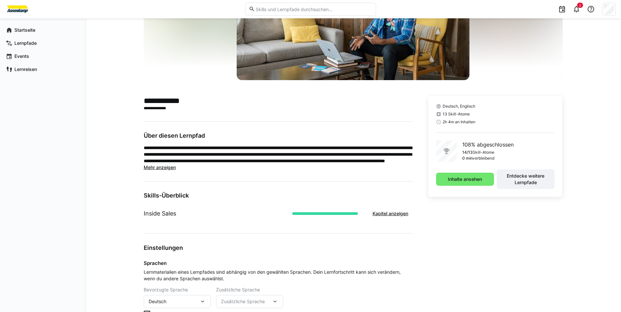
scroll to position [93, 0]
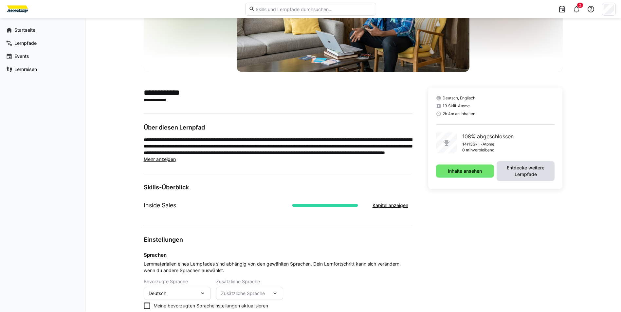
click at [528, 176] on span "Entdecke weitere Lernpfade" at bounding box center [525, 171] width 51 height 13
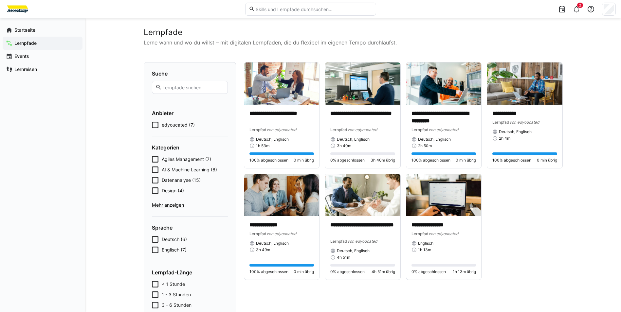
scroll to position [4, 0]
